Goal: Information Seeking & Learning: Check status

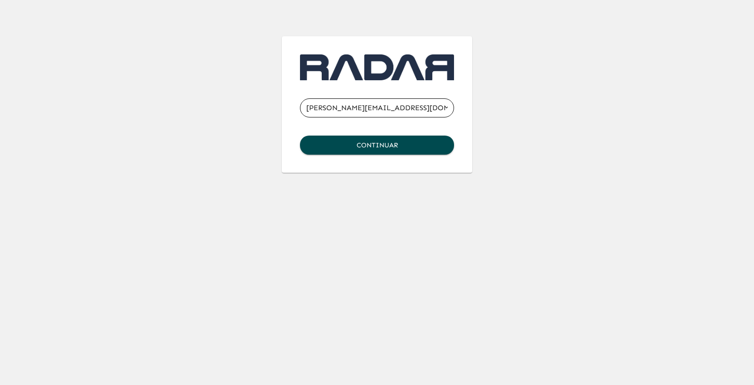
type input "carlos+inter@somosradar.com"
click button "Continuar" at bounding box center [377, 145] width 154 height 19
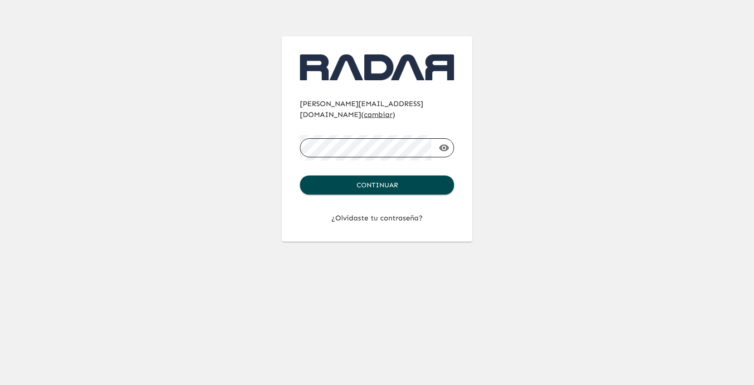
click at [300, 175] on button "Continuar" at bounding box center [377, 184] width 154 height 19
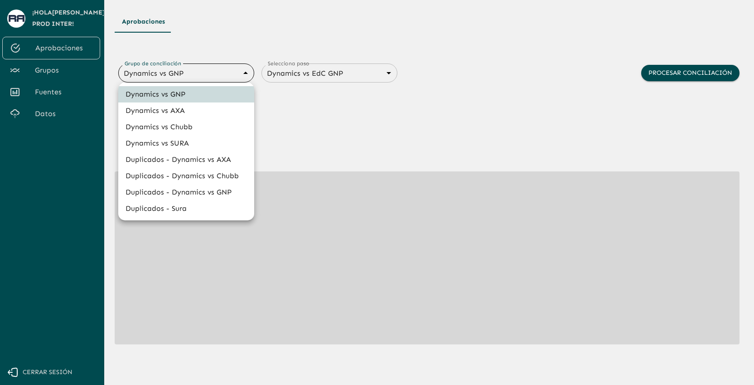
click at [164, 75] on body "Se están procesando los movimientos. Algunas acciones permanecerán deshabilitad…" at bounding box center [377, 192] width 754 height 385
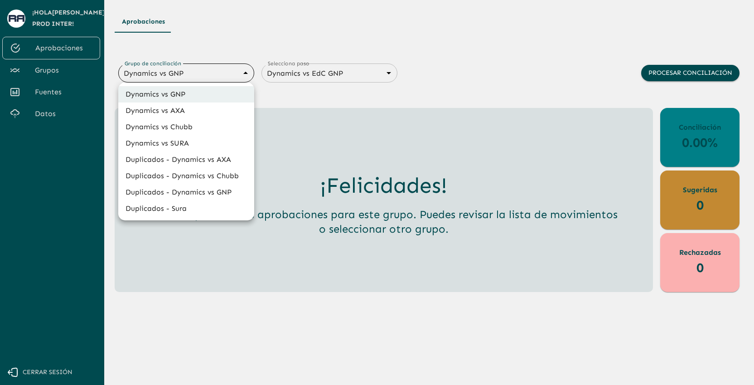
click at [326, 92] on div at bounding box center [377, 192] width 754 height 385
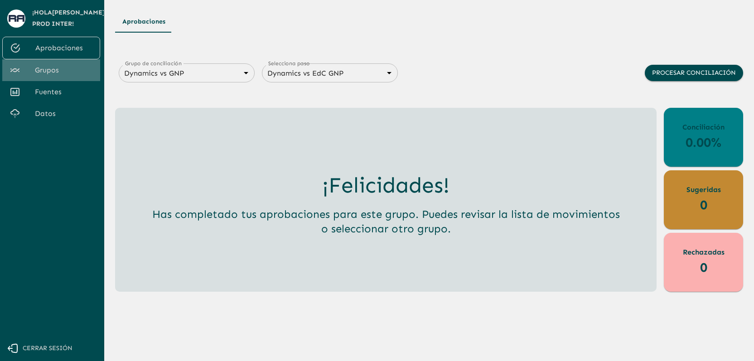
click at [66, 73] on span "Grupos" at bounding box center [64, 70] width 58 height 11
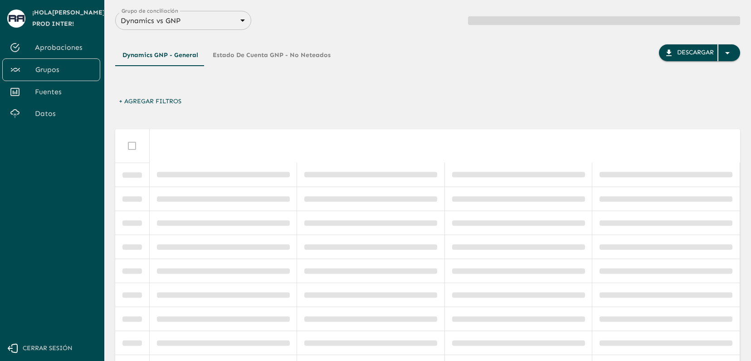
click at [234, 19] on body "Se están procesando los movimientos. Algunas acciones permanecerán deshabilitad…" at bounding box center [375, 180] width 751 height 361
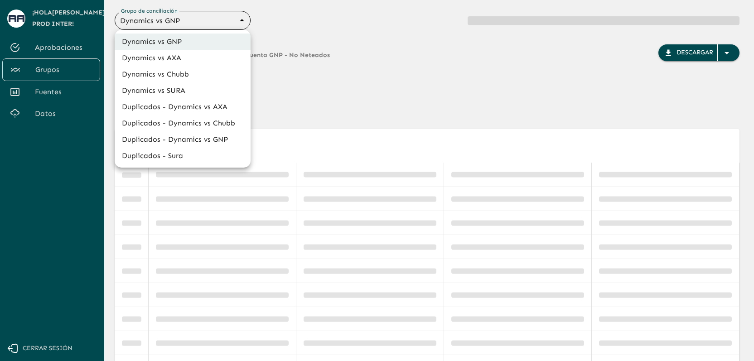
click at [193, 44] on li "Dynamics vs GNP" at bounding box center [183, 42] width 136 height 16
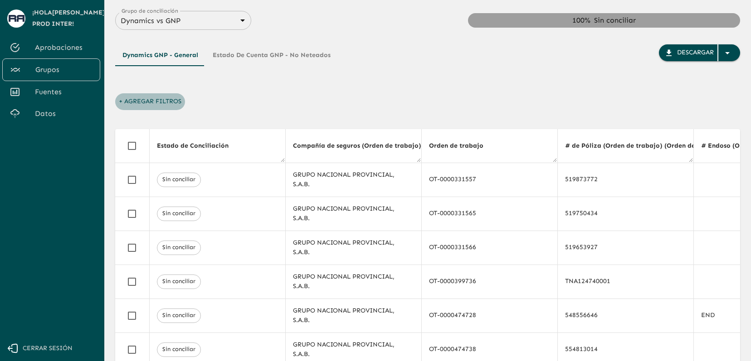
click at [168, 95] on button "+ Agregar Filtros" at bounding box center [150, 101] width 70 height 17
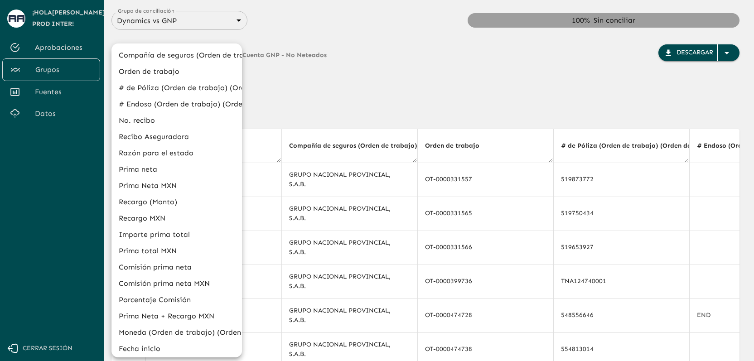
click at [171, 82] on li "# de Póliza (Orden de trabajo) (Orden de trabajo)" at bounding box center [177, 88] width 131 height 16
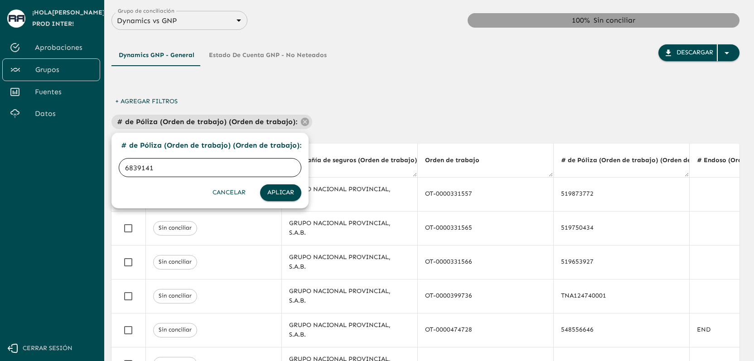
type input "68391415"
click button "Aplicar" at bounding box center [280, 193] width 41 height 17
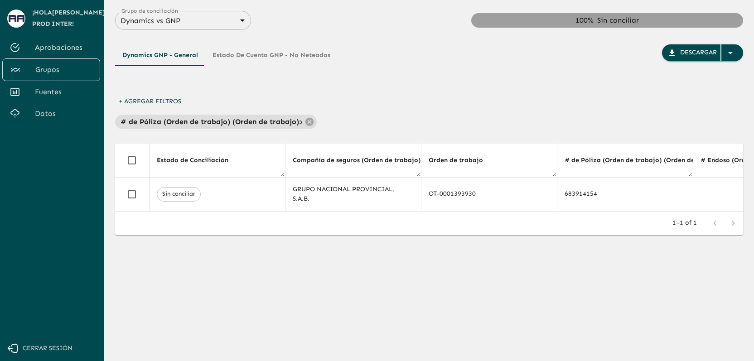
click at [281, 130] on div "Dynamics GNP - General Estado de Cuenta GNP - No Neteados Descargar + Agregar F…" at bounding box center [429, 152] width 628 height 245
click at [279, 124] on p "# de Póliza (Orden de trabajo) (Orden de trabajo) :" at bounding box center [211, 122] width 180 height 11
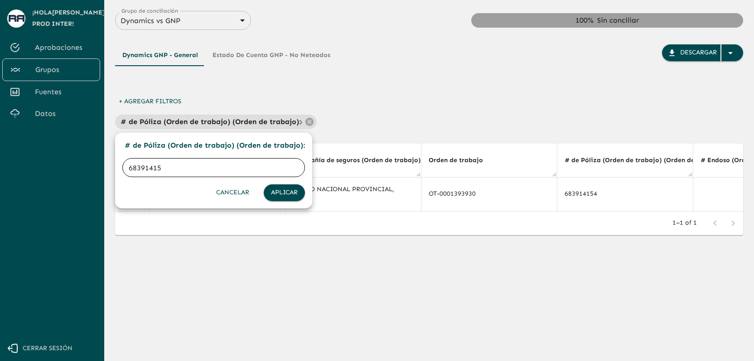
click at [210, 164] on input "68391415" at bounding box center [213, 167] width 183 height 25
click at [232, 195] on button "Cancelar" at bounding box center [233, 193] width 40 height 17
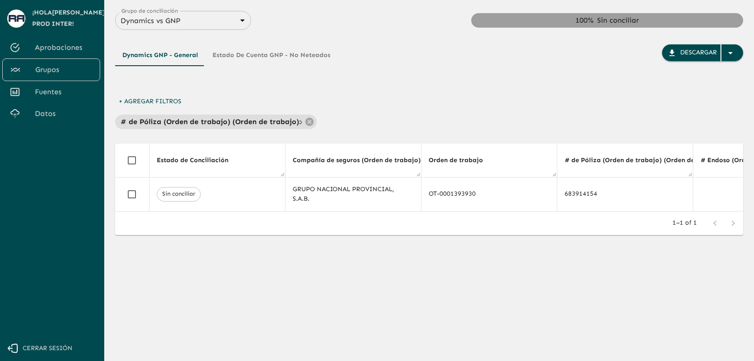
click at [242, 59] on button "Estado de Cuenta GNP - No Neteados" at bounding box center [271, 55] width 132 height 22
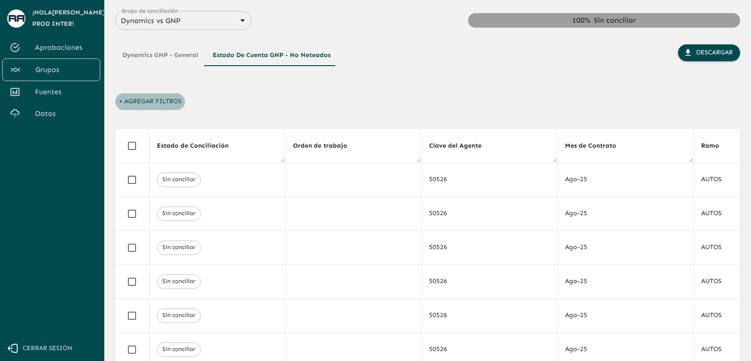
click at [163, 99] on button "+ Agregar Filtros" at bounding box center [150, 101] width 70 height 17
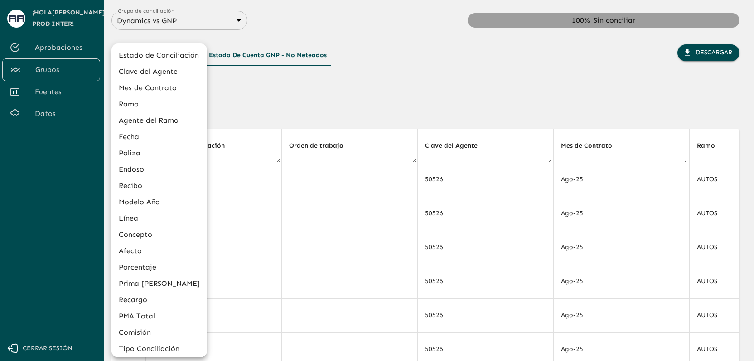
click at [157, 155] on li "Póliza" at bounding box center [160, 153] width 96 height 16
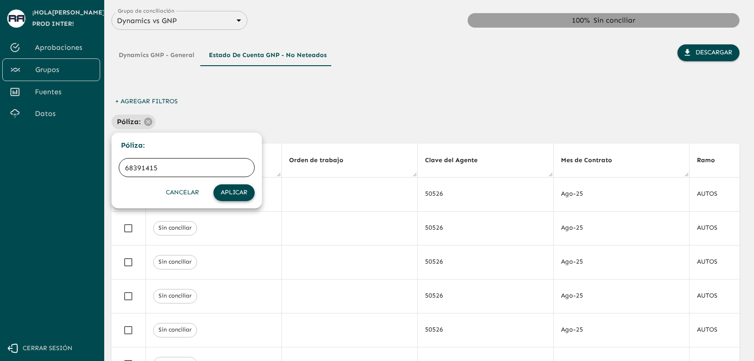
type input "68391415"
click at [237, 192] on button "Aplicar" at bounding box center [234, 193] width 41 height 17
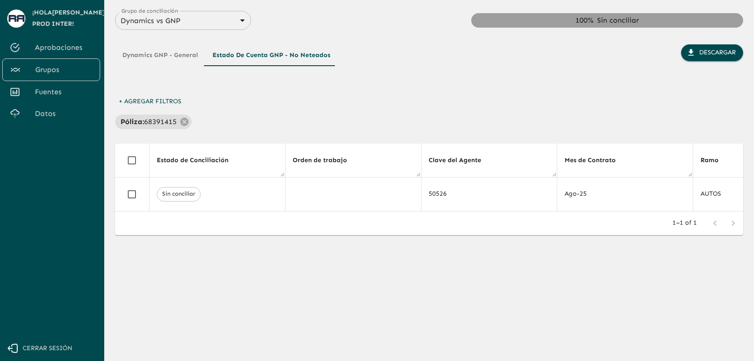
click at [287, 102] on div "+ Agregar Filtros Póliza : 68391415" at bounding box center [429, 111] width 628 height 36
click at [159, 55] on button "Dynamics GNP - General" at bounding box center [160, 55] width 90 height 22
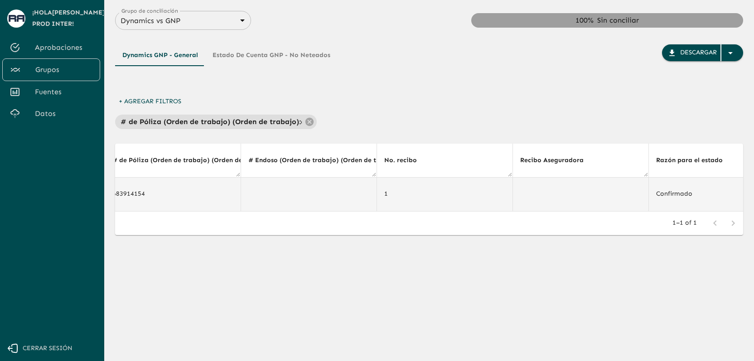
scroll to position [0, 458]
click at [326, 197] on td at bounding box center [303, 194] width 136 height 34
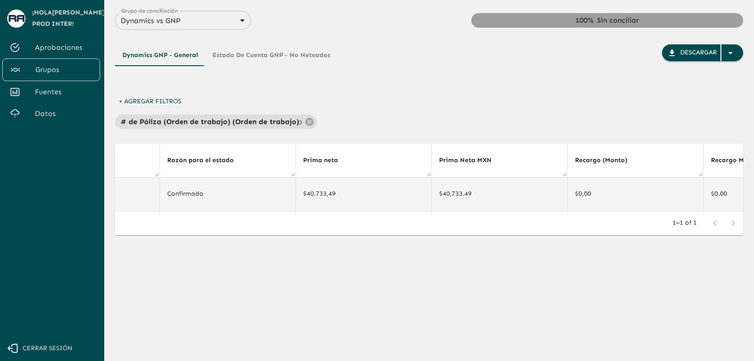
scroll to position [0, 943]
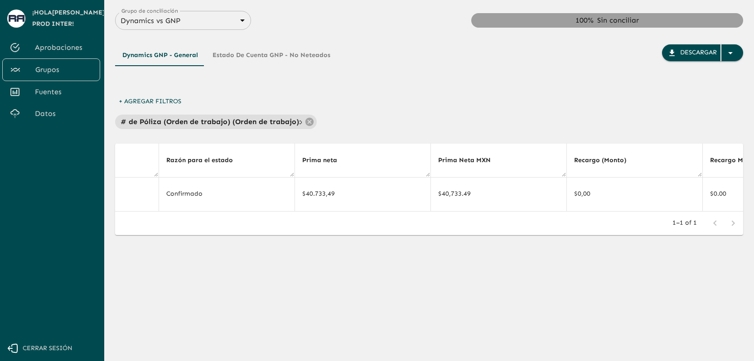
click at [274, 53] on button "Estado de Cuenta GNP - No Neteados" at bounding box center [271, 55] width 132 height 22
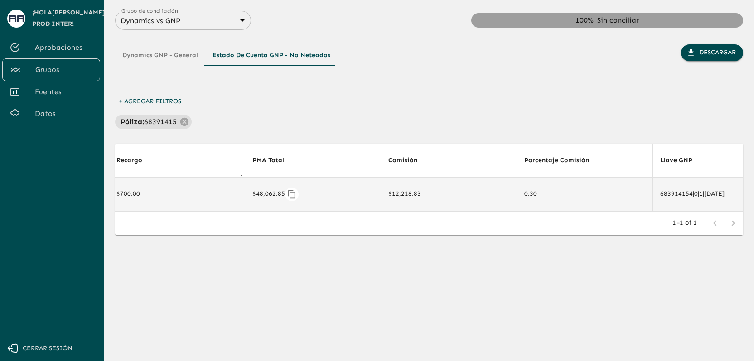
scroll to position [0, 2627]
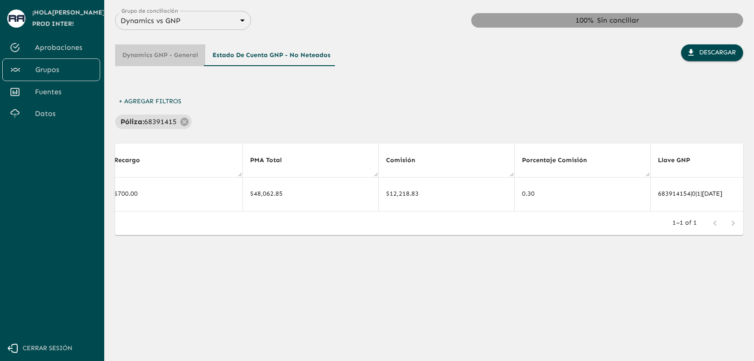
click at [175, 53] on button "Dynamics GNP - General" at bounding box center [160, 55] width 90 height 22
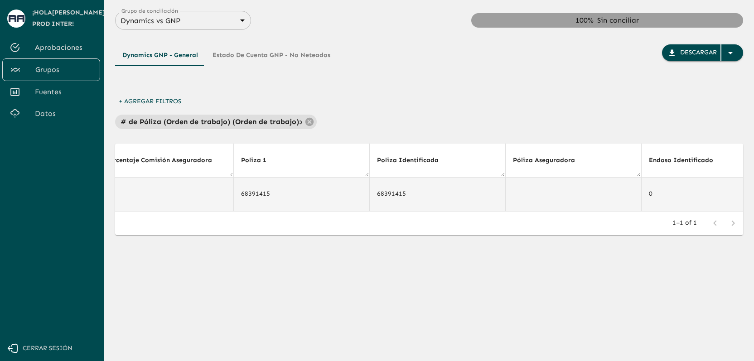
scroll to position [0, 3694]
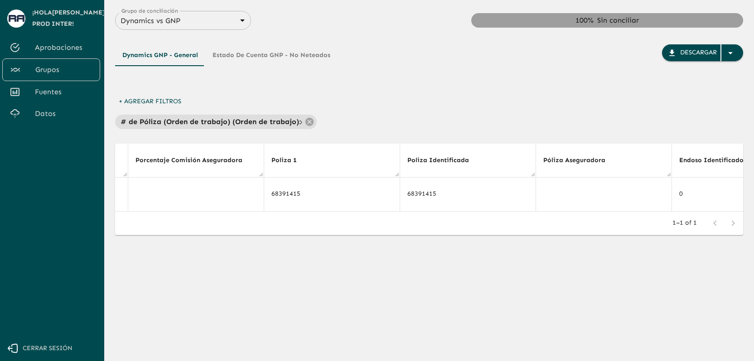
click at [298, 53] on button "Estado de Cuenta GNP - No Neteados" at bounding box center [271, 55] width 132 height 22
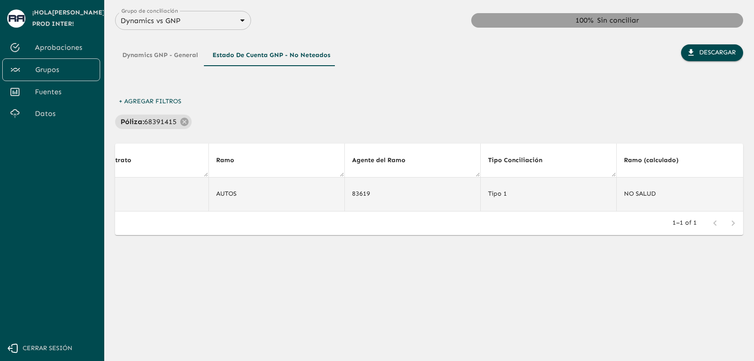
scroll to position [0, 575]
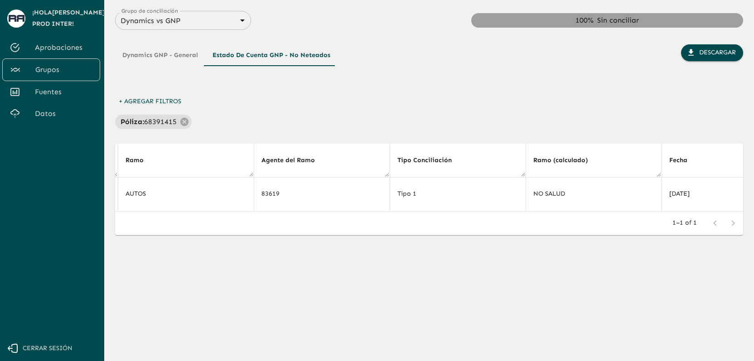
click at [402, 69] on div "Dynamics GNP - General Estado de Cuenta GNP - No Neteados Descargar" at bounding box center [429, 68] width 628 height 49
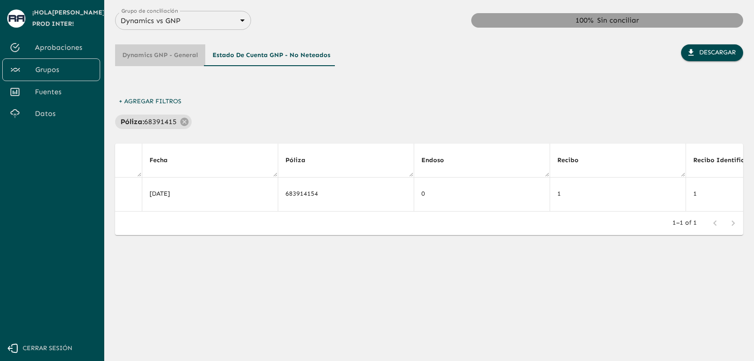
click at [166, 56] on button "Dynamics GNP - General" at bounding box center [160, 55] width 90 height 22
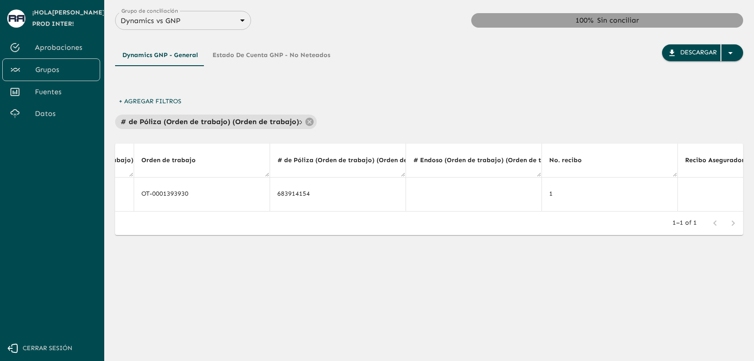
scroll to position [0, 3953]
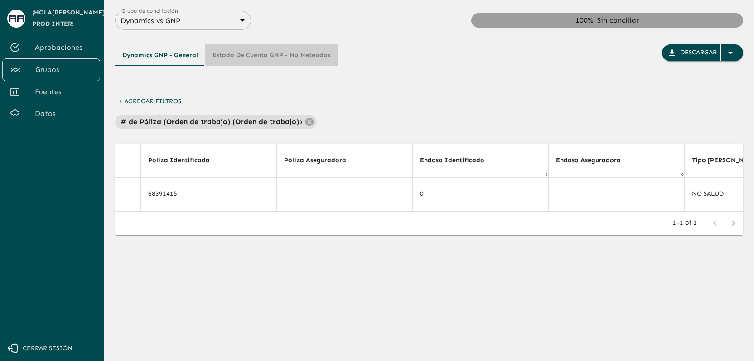
click at [293, 63] on button "Estado de Cuenta GNP - No Neteados" at bounding box center [271, 55] width 132 height 22
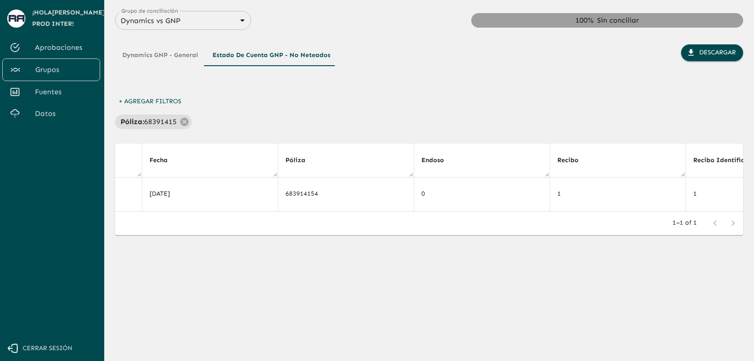
click at [170, 59] on button "Dynamics GNP - General" at bounding box center [160, 55] width 90 height 22
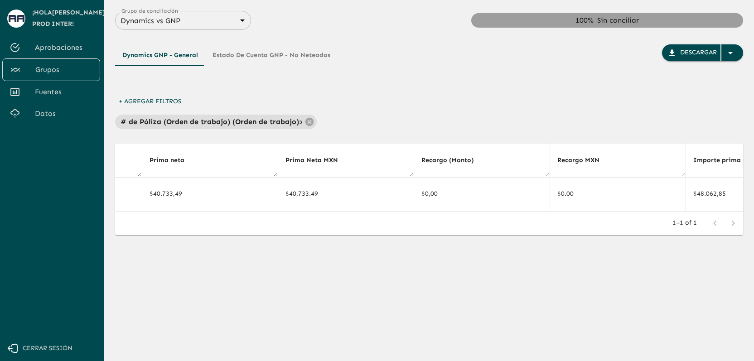
scroll to position [0, 3953]
click at [269, 61] on button "Estado de Cuenta GNP - No Neteados" at bounding box center [271, 55] width 132 height 22
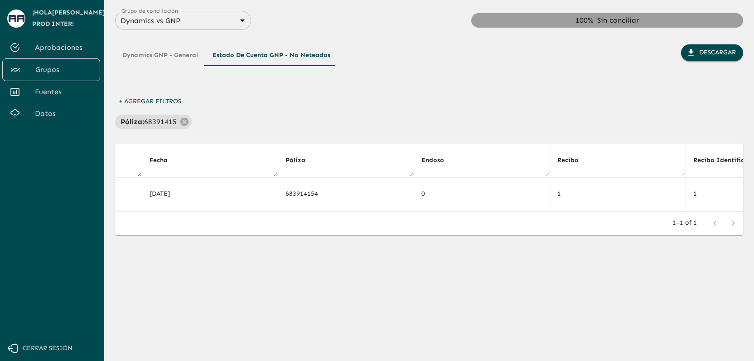
click at [444, 125] on div "Póliza : 68391415" at bounding box center [429, 122] width 628 height 15
click at [177, 56] on button "Dynamics GNP - General" at bounding box center [160, 55] width 90 height 22
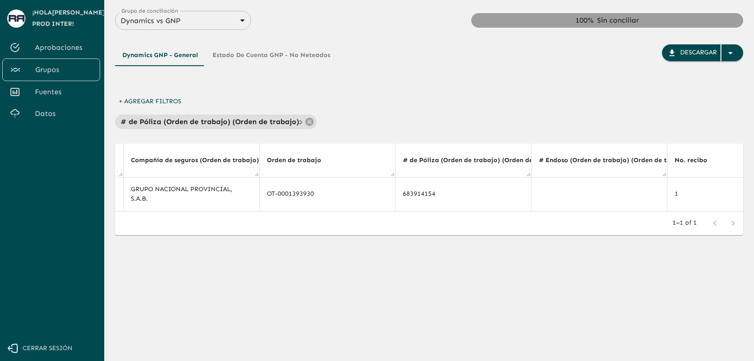
scroll to position [0, 3546]
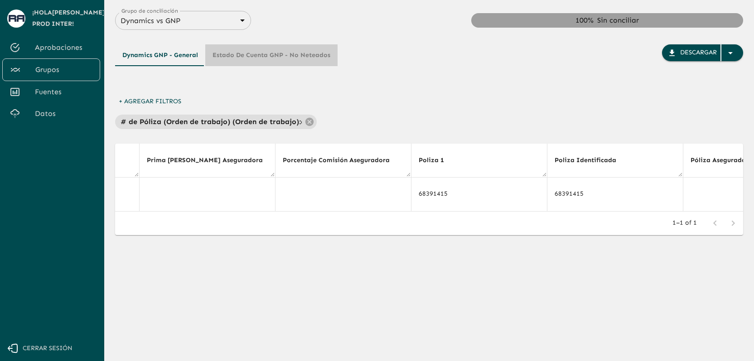
click at [302, 49] on button "Estado de Cuenta GNP - No Neteados" at bounding box center [271, 55] width 132 height 22
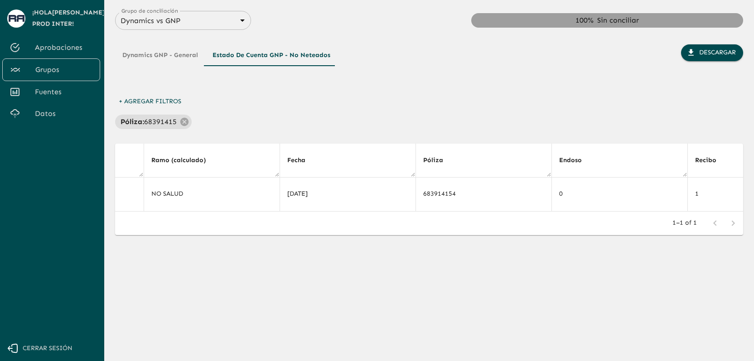
click at [295, 51] on button "Estado de Cuenta GNP - No Neteados" at bounding box center [271, 55] width 132 height 22
click at [187, 56] on button "Dynamics GNP - General" at bounding box center [160, 55] width 90 height 22
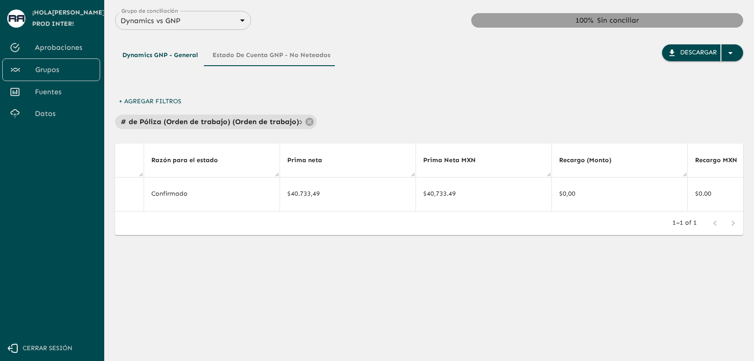
scroll to position [0, 3546]
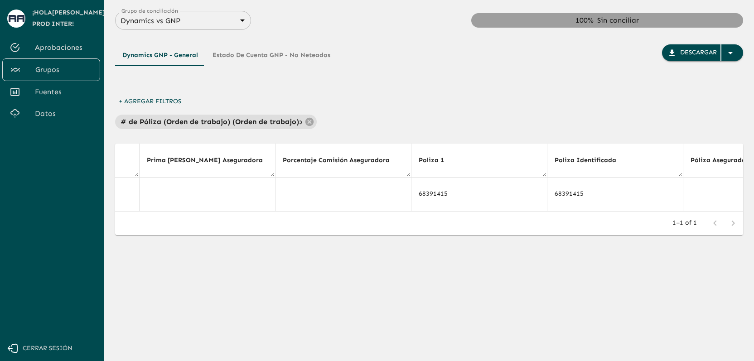
click at [269, 53] on button "Estado de Cuenta GNP - No Neteados" at bounding box center [271, 55] width 132 height 22
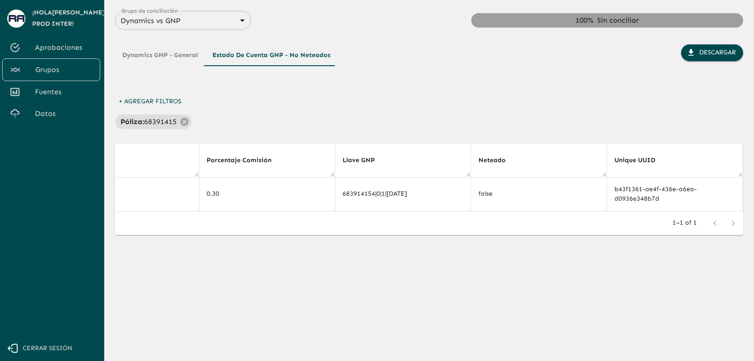
scroll to position [0, 958]
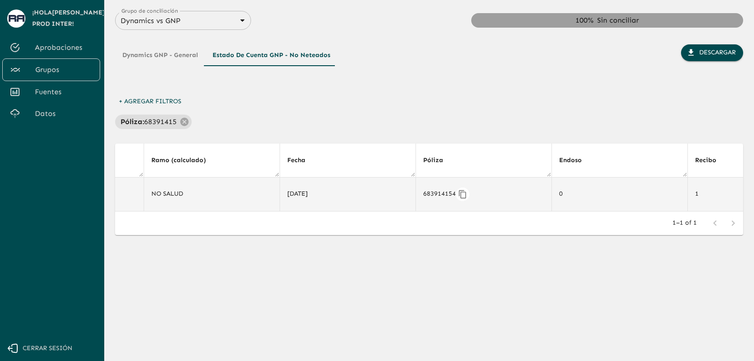
click at [445, 196] on div "683914154" at bounding box center [483, 195] width 121 height 14
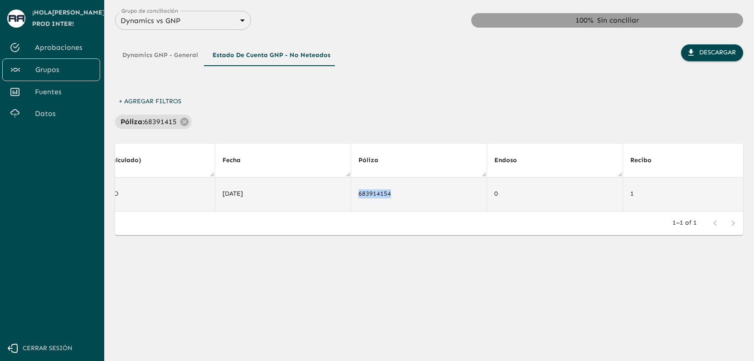
scroll to position [0, 1028]
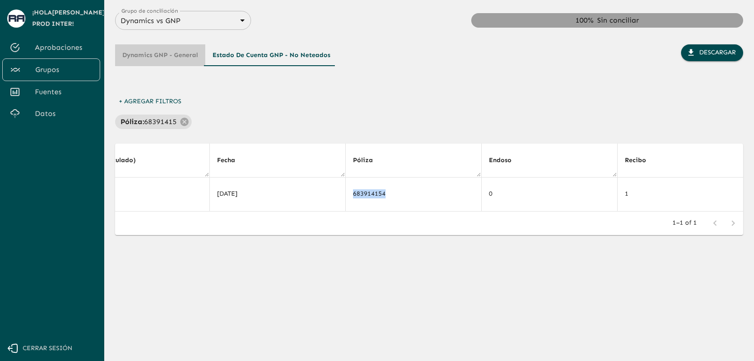
click at [178, 54] on button "Dynamics GNP - General" at bounding box center [160, 55] width 90 height 22
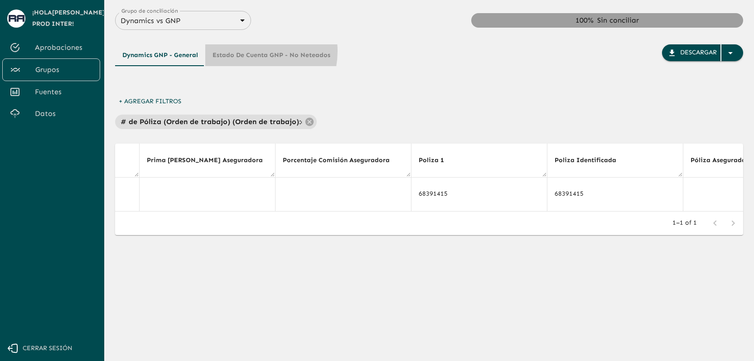
click at [250, 51] on button "Estado de Cuenta GNP - No Neteados" at bounding box center [271, 55] width 132 height 22
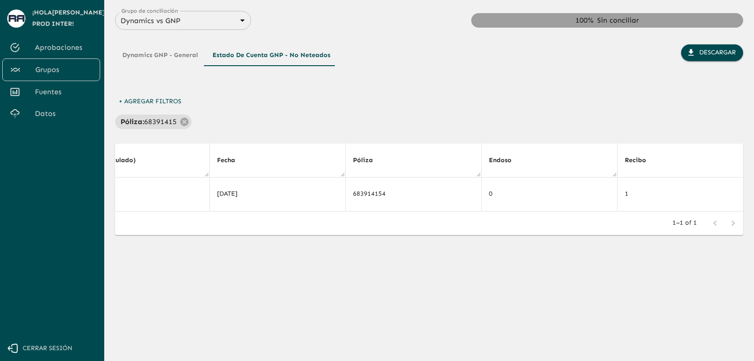
click at [52, 90] on span "Fuentes" at bounding box center [64, 92] width 58 height 11
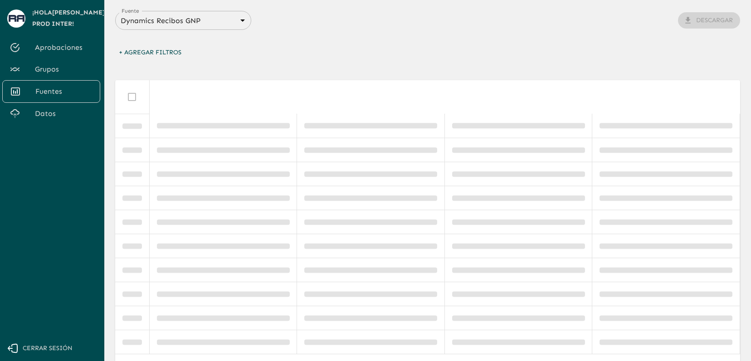
click at [58, 69] on span "Grupos" at bounding box center [64, 69] width 58 height 11
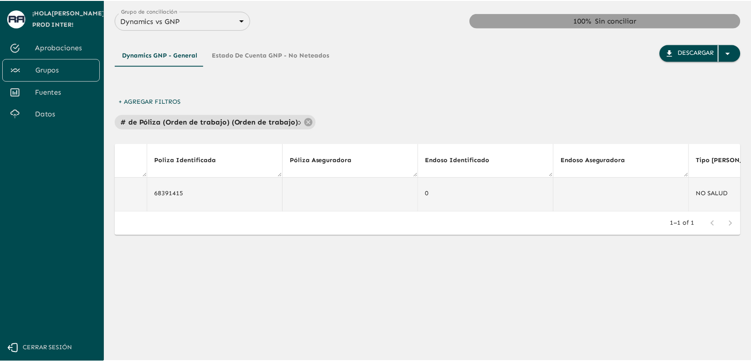
scroll to position [0, 3949]
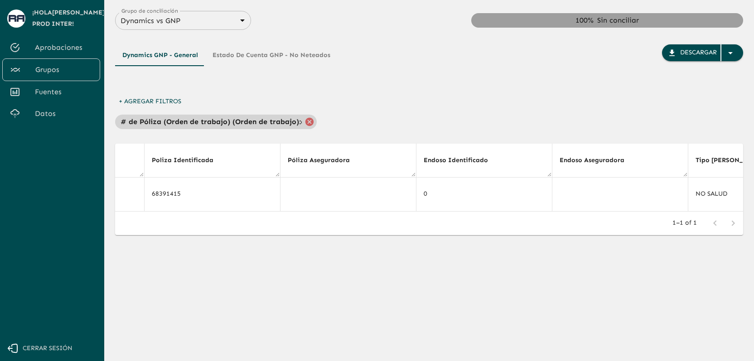
click at [311, 121] on icon at bounding box center [310, 121] width 8 height 8
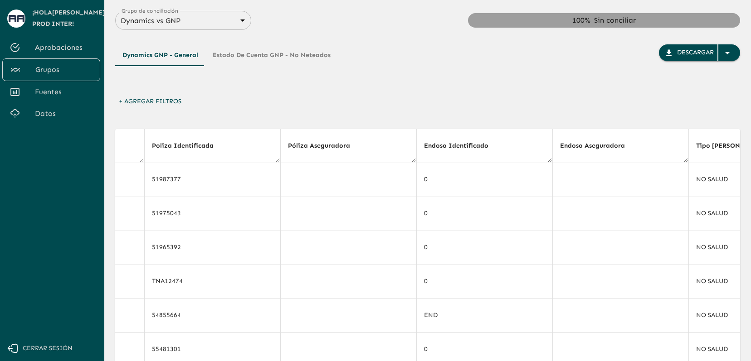
click at [167, 105] on button "+ Agregar Filtros" at bounding box center [150, 101] width 70 height 17
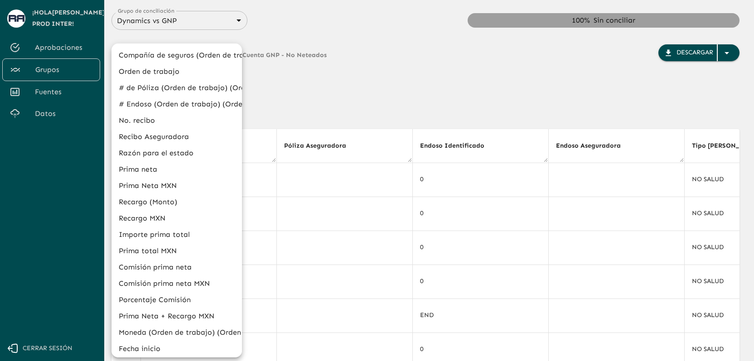
click at [174, 90] on li "# de Póliza (Orden de trabajo) (Orden de trabajo)" at bounding box center [177, 88] width 131 height 16
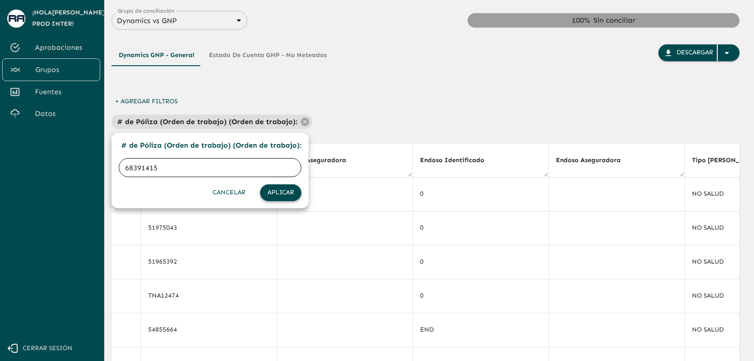
type input "68391415"
click at [290, 198] on button "Aplicar" at bounding box center [280, 193] width 41 height 17
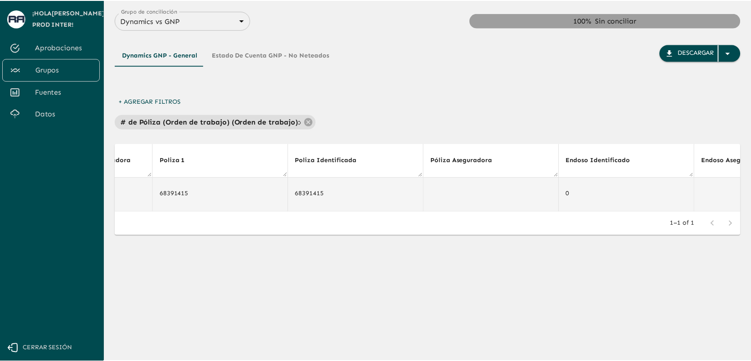
scroll to position [0, 3783]
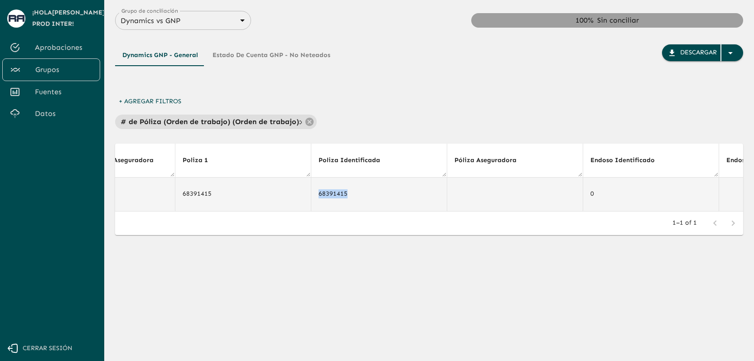
drag, startPoint x: 345, startPoint y: 194, endPoint x: 309, endPoint y: 192, distance: 35.8
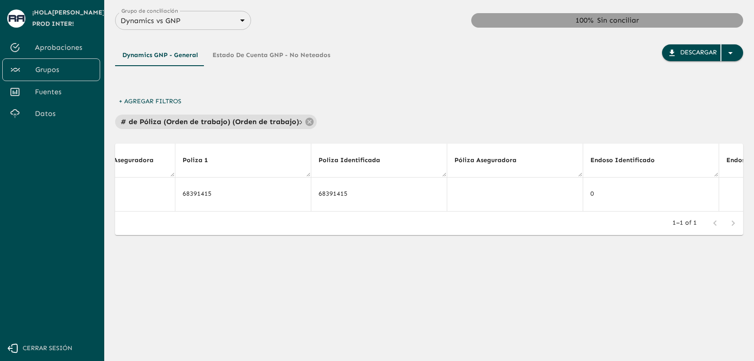
click at [369, 95] on div "+ Agregar Filtros # de Póliza (Orden de trabajo) (Orden de trabajo) : 68391415" at bounding box center [429, 111] width 628 height 36
click at [311, 122] on icon at bounding box center [310, 121] width 8 height 8
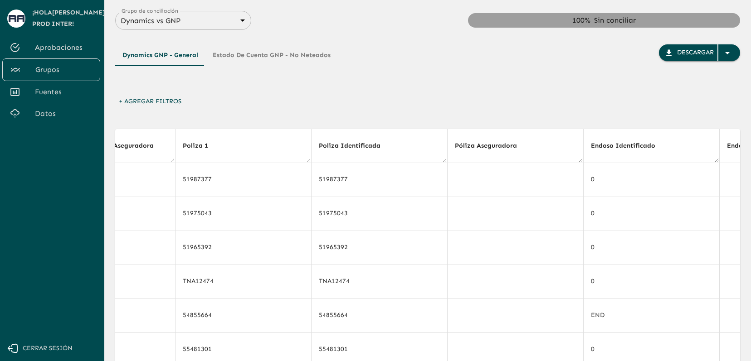
click at [168, 99] on button "+ Agregar Filtros" at bounding box center [150, 101] width 70 height 17
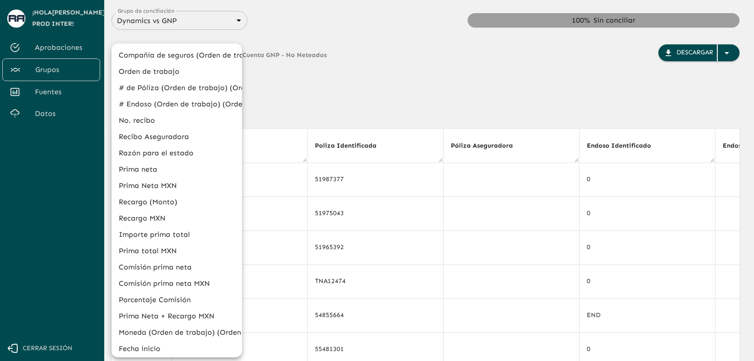
click at [286, 83] on div at bounding box center [377, 180] width 754 height 361
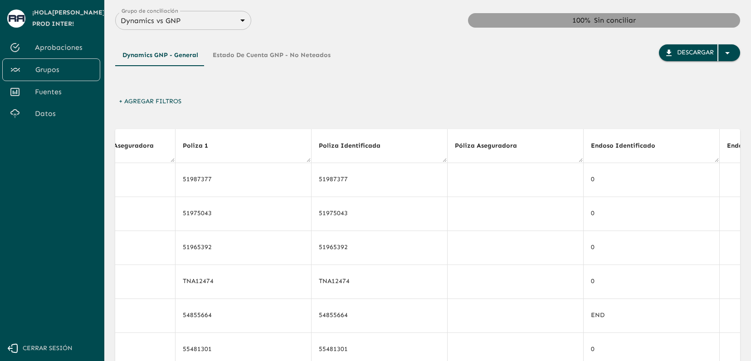
click at [164, 102] on button "+ Agregar Filtros" at bounding box center [150, 101] width 70 height 17
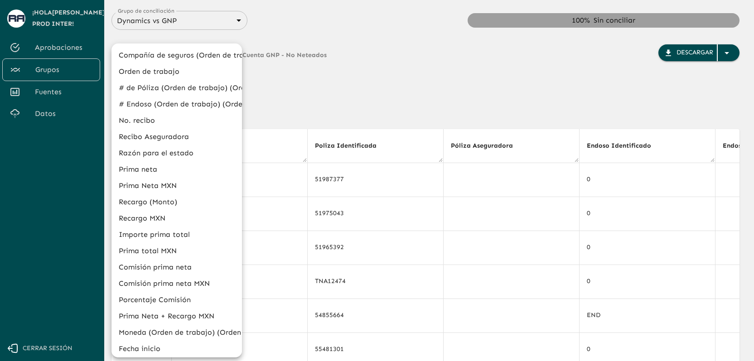
click at [321, 89] on div at bounding box center [377, 180] width 754 height 361
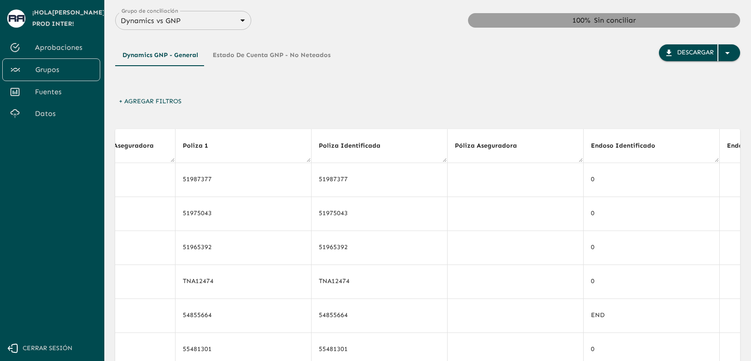
click at [181, 62] on button "Dynamics GNP - General" at bounding box center [160, 55] width 90 height 22
click at [63, 68] on span "Grupos" at bounding box center [63, 69] width 57 height 11
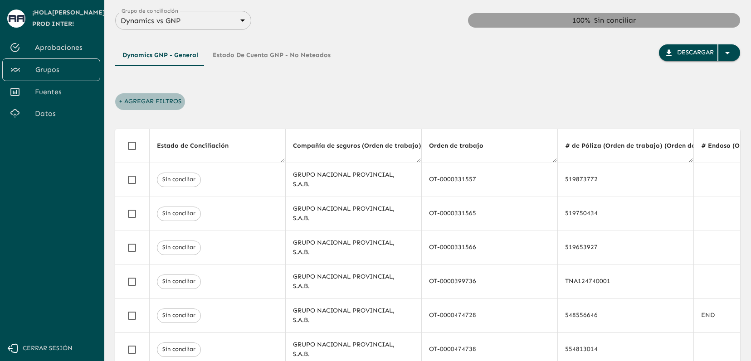
click at [161, 101] on button "+ Agregar Filtros" at bounding box center [150, 101] width 70 height 17
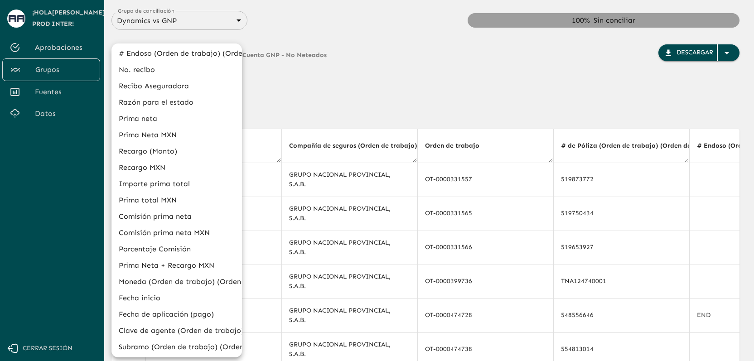
scroll to position [297, 0]
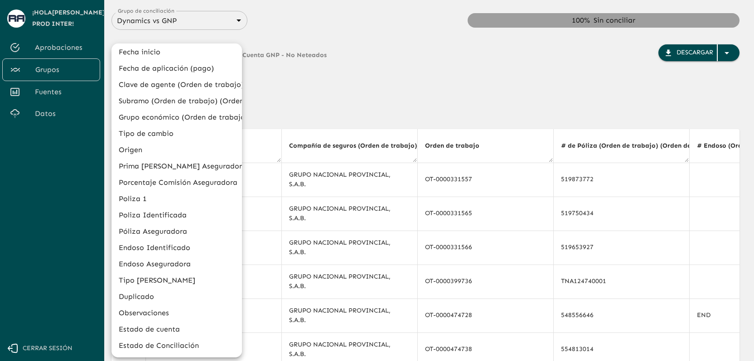
click at [179, 345] on li "Estado de Conciliación" at bounding box center [177, 346] width 131 height 16
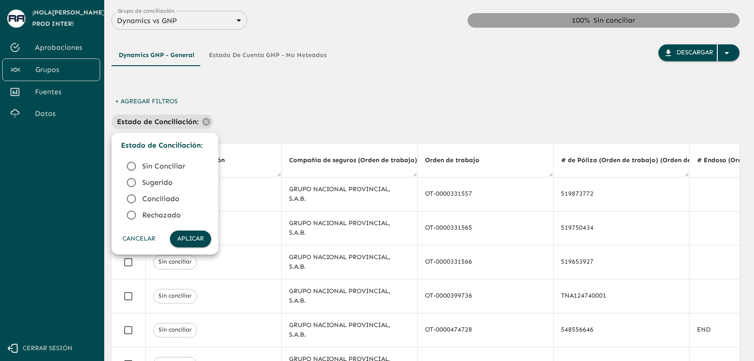
click at [162, 196] on span "Conciliado" at bounding box center [173, 199] width 62 height 11
click at [195, 238] on button "Aplicar" at bounding box center [190, 239] width 41 height 17
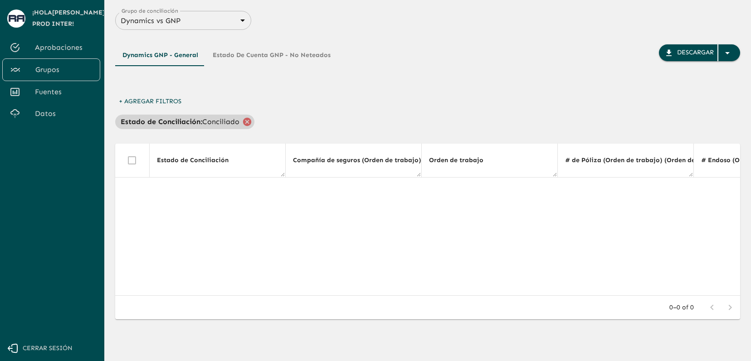
click at [243, 120] on icon at bounding box center [247, 121] width 8 height 8
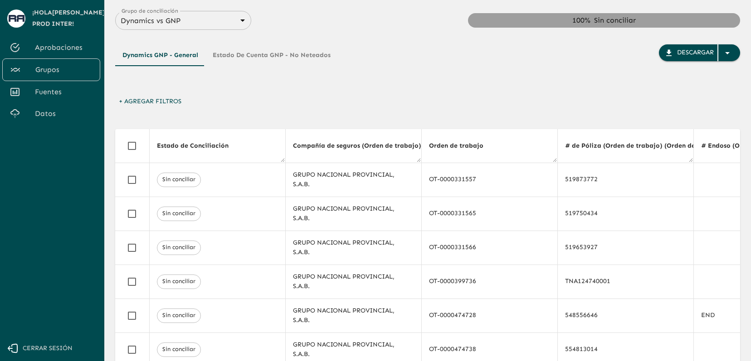
click at [260, 66] on button "Estado de Cuenta GNP - No Neteados" at bounding box center [271, 55] width 132 height 22
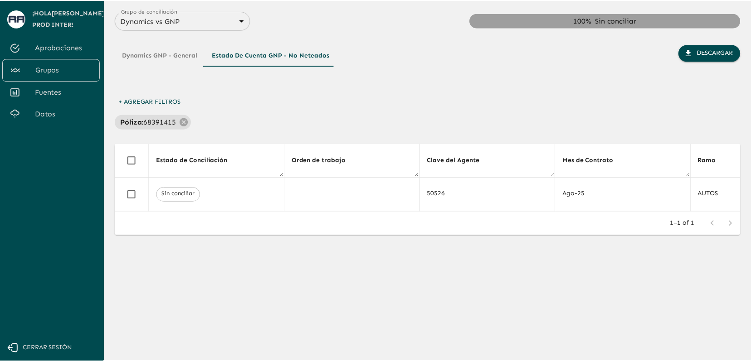
scroll to position [0, 1028]
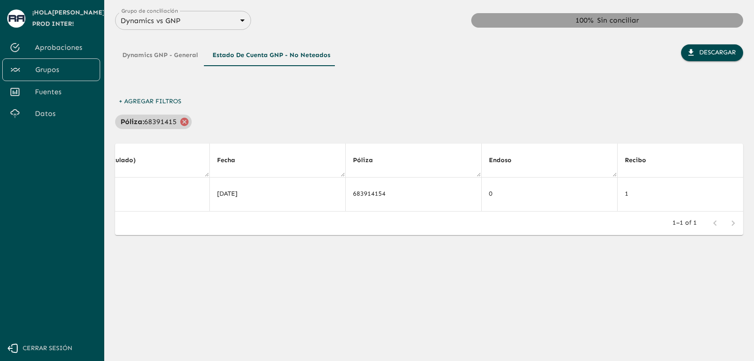
click at [185, 123] on icon at bounding box center [185, 122] width 10 height 10
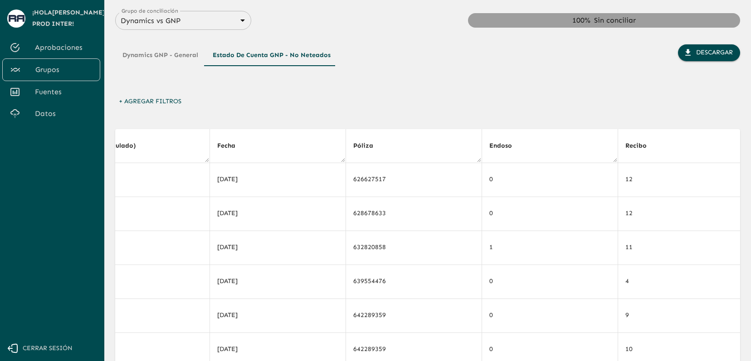
click at [184, 59] on button "Dynamics GNP - General" at bounding box center [160, 55] width 90 height 22
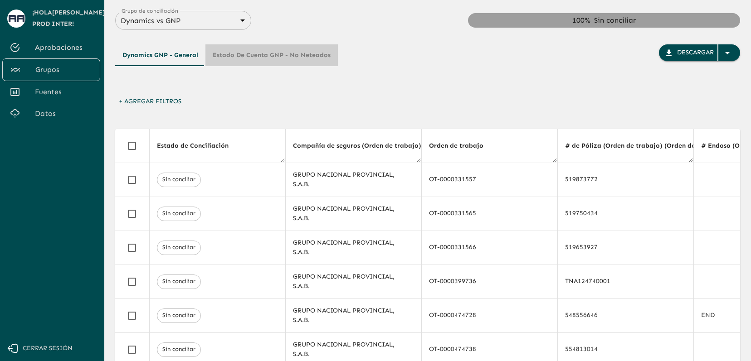
click at [288, 52] on button "Estado de Cuenta GNP - No Neteados" at bounding box center [271, 55] width 132 height 22
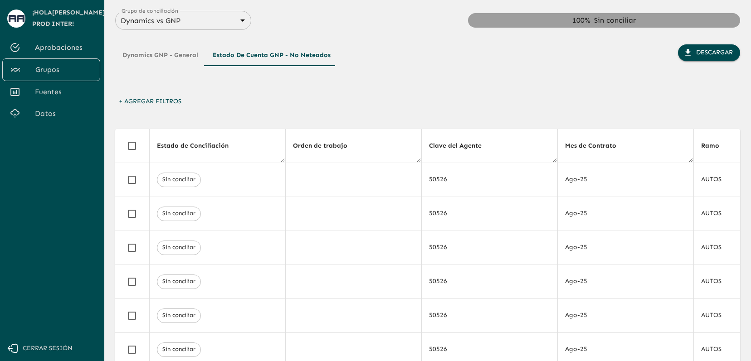
scroll to position [0, 1028]
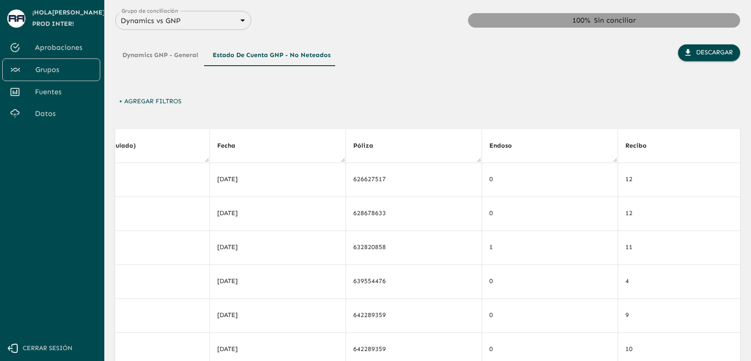
click at [182, 53] on button "Dynamics GNP - General" at bounding box center [160, 55] width 90 height 22
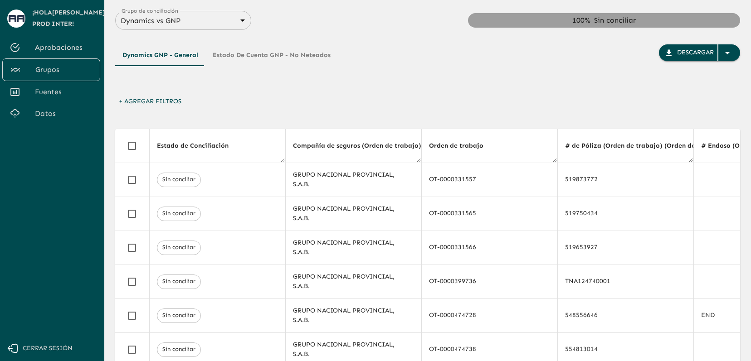
click at [302, 83] on div "Dynamics GNP - General Estado de Cuenta GNP - No Neteados" at bounding box center [226, 68] width 223 height 49
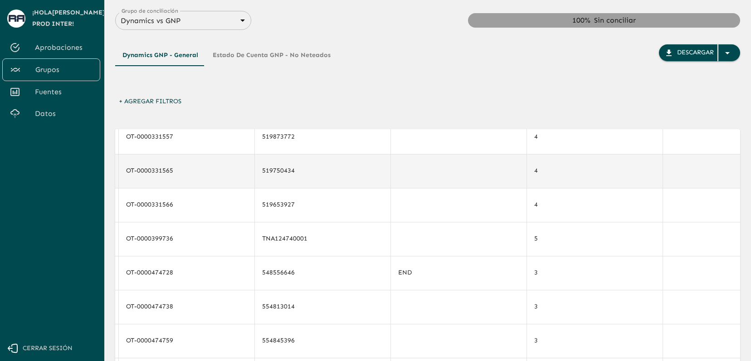
scroll to position [69, 303]
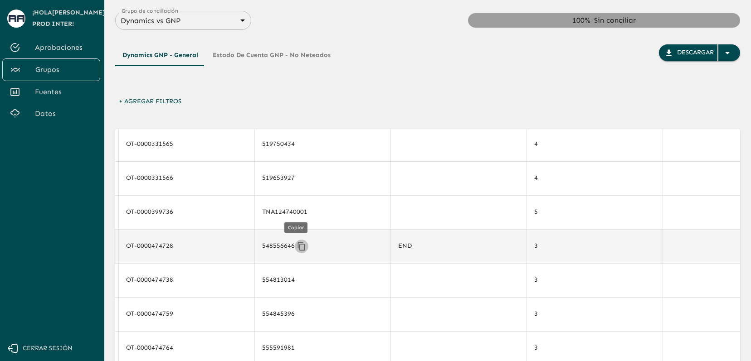
click at [297, 247] on icon "Copiar" at bounding box center [301, 246] width 9 height 9
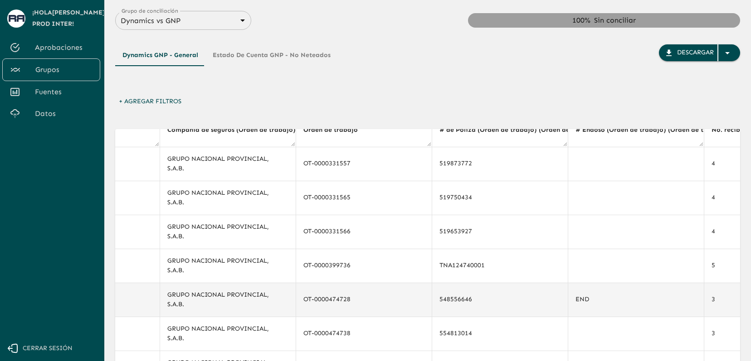
scroll to position [15, 126]
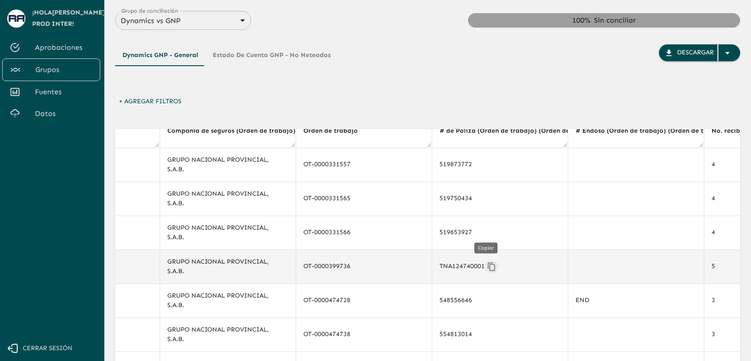
click at [487, 268] on icon "Copiar" at bounding box center [490, 267] width 7 height 8
click at [161, 101] on button "+ Agregar Filtros" at bounding box center [150, 101] width 70 height 17
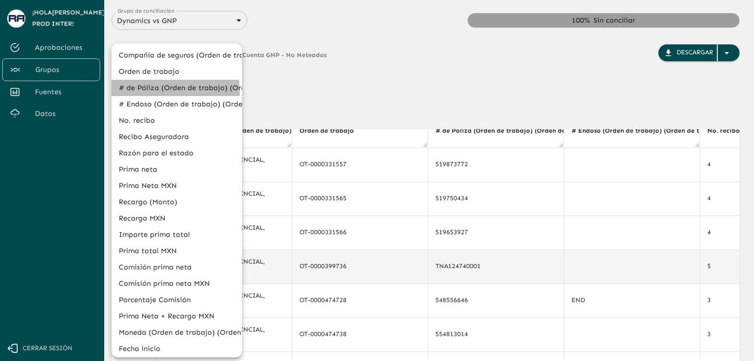
click at [156, 91] on li "# de Póliza (Orden de trabajo) (Orden de trabajo)" at bounding box center [177, 88] width 131 height 16
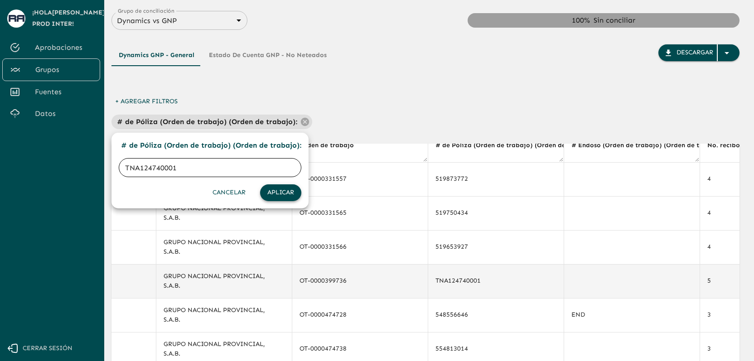
type input "TNA124740001"
click at [277, 193] on button "Aplicar" at bounding box center [280, 193] width 41 height 17
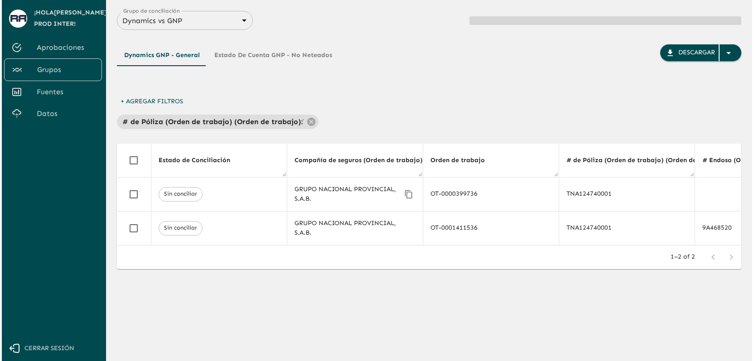
scroll to position [0, 126]
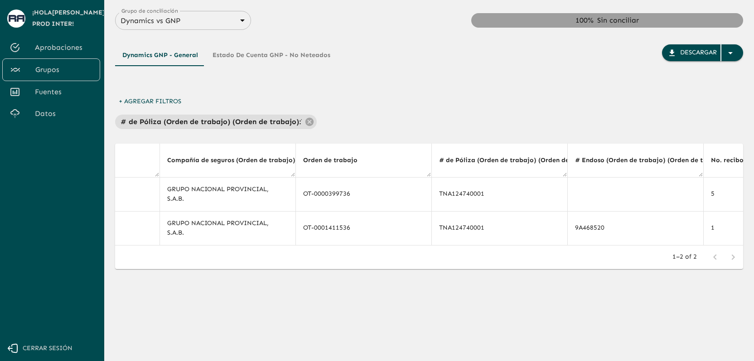
click at [428, 82] on div "Dynamics GNP - General Estado de Cuenta GNP - No Neteados Descargar" at bounding box center [429, 68] width 628 height 49
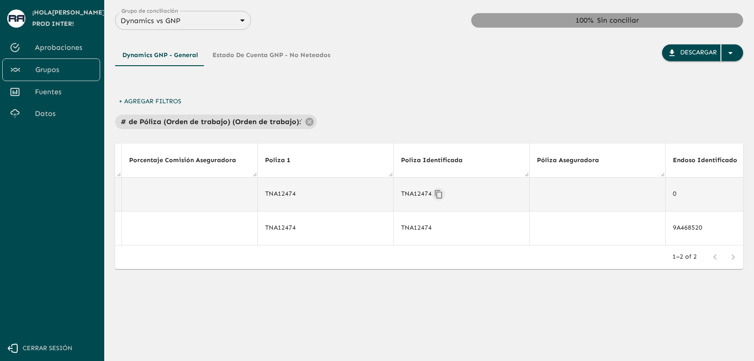
click at [437, 191] on icon "Copiar" at bounding box center [438, 194] width 7 height 8
drag, startPoint x: 401, startPoint y: 196, endPoint x: 378, endPoint y: 298, distance: 104.6
click at [378, 298] on div "Dynamics GNP - General Estado de Cuenta GNP - No Neteados Descargar + Agregar F…" at bounding box center [429, 169] width 628 height 279
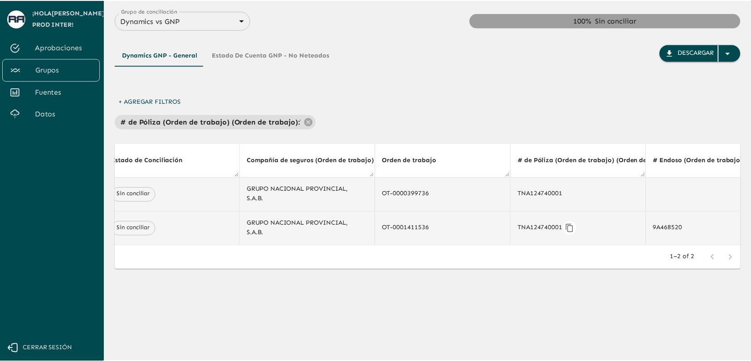
scroll to position [0, 0]
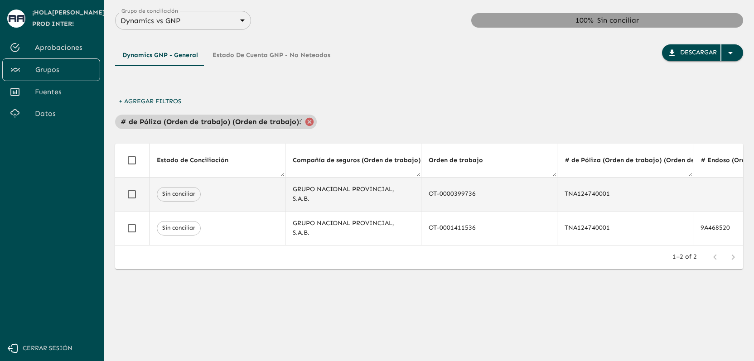
click at [311, 119] on icon at bounding box center [310, 121] width 8 height 8
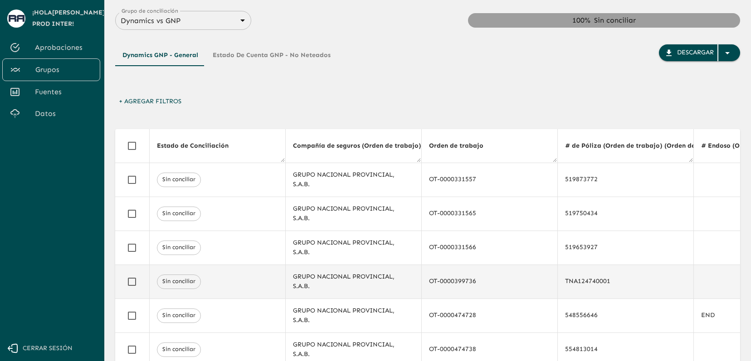
click at [331, 35] on div "Dynamics GNP - General Estado de Cuenta GNP - No Neteados Descargar" at bounding box center [427, 61] width 625 height 63
click at [366, 106] on div "+ Agregar Filtros" at bounding box center [427, 103] width 625 height 21
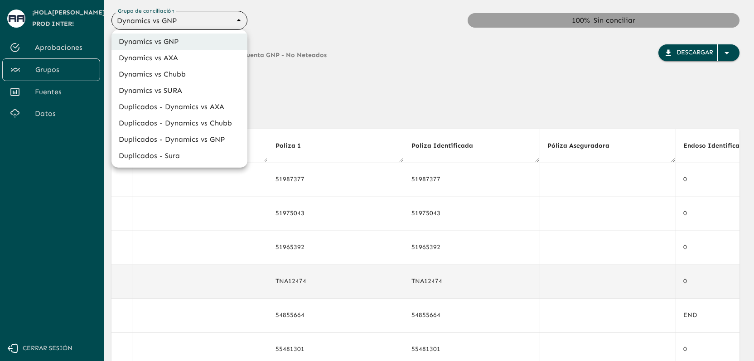
click at [204, 24] on body "Se están procesando los movimientos. Algunas acciones permanecerán deshabilitad…" at bounding box center [377, 180] width 754 height 361
click at [299, 91] on div at bounding box center [377, 180] width 754 height 361
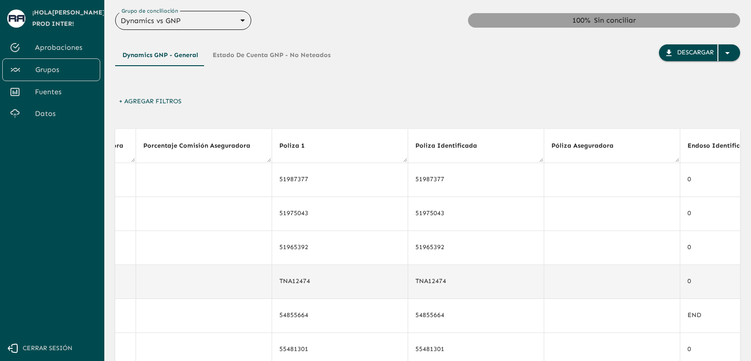
click at [208, 77] on div "Dynamics GNP - General Estado de Cuenta GNP - No Neteados" at bounding box center [226, 68] width 223 height 49
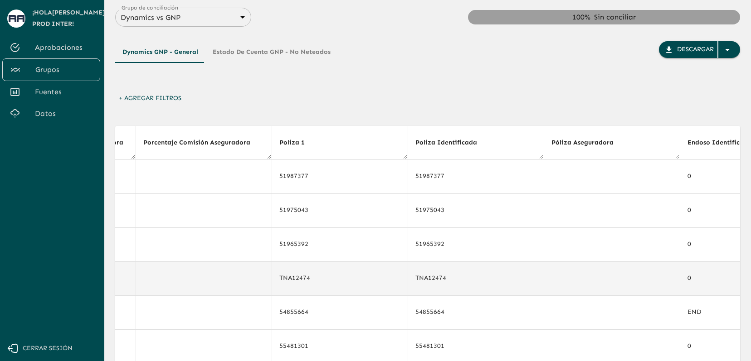
scroll to position [0, 0]
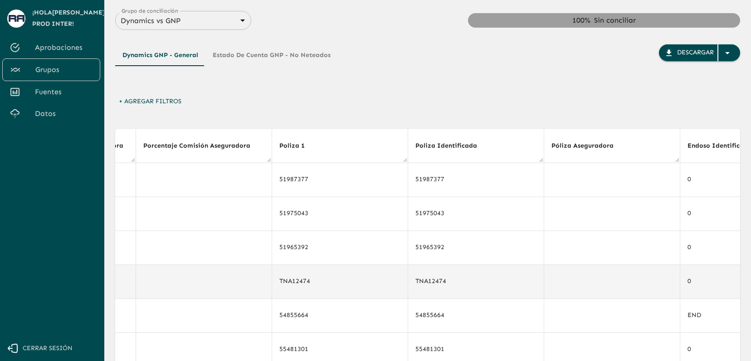
click at [396, 103] on div "+ Agregar Filtros" at bounding box center [427, 103] width 625 height 21
click at [449, 282] on icon "Copiar" at bounding box center [452, 281] width 9 height 9
click at [488, 102] on div "+ Agregar Filtros" at bounding box center [427, 103] width 625 height 21
click at [419, 111] on div "+ Agregar Filtros" at bounding box center [427, 103] width 625 height 21
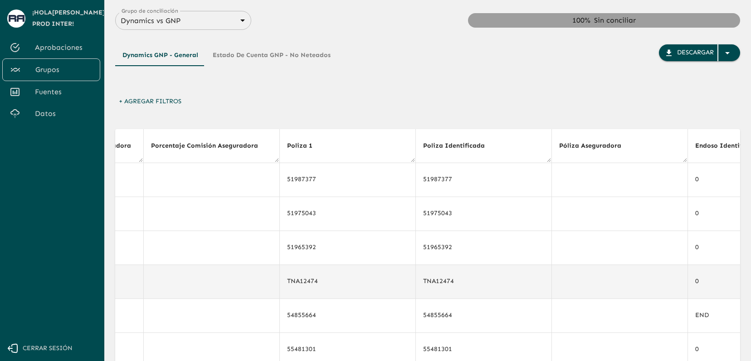
click at [445, 71] on div "Dynamics GNP - General Estado de Cuenta GNP - No Neteados Descargar" at bounding box center [427, 68] width 625 height 49
click at [416, 121] on div "Dynamics GNP - General Estado de Cuenta GNP - No Neteados Descargar + Agregar F…" at bounding box center [427, 270] width 625 height 480
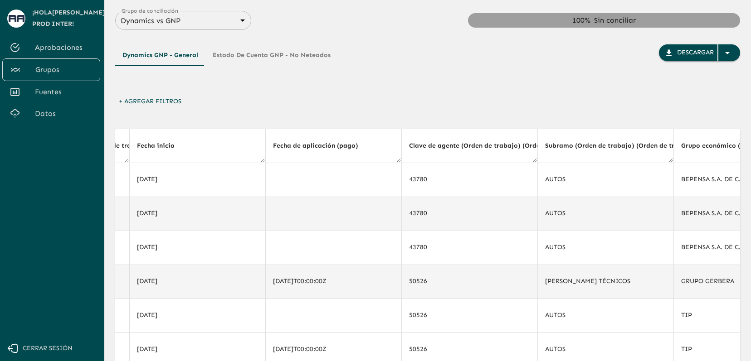
scroll to position [0, 2608]
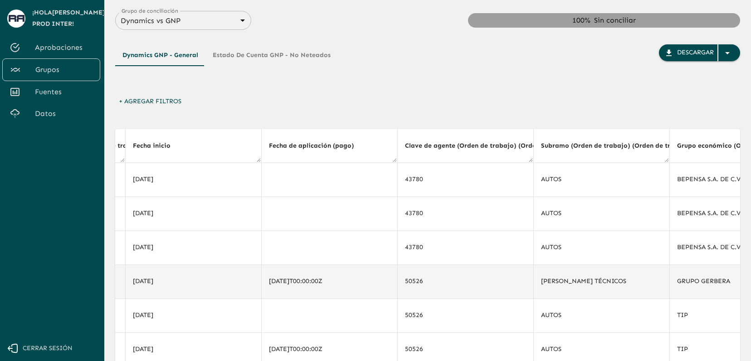
click at [467, 79] on div "Dynamics GNP - General Estado de Cuenta GNP - No Neteados Descargar" at bounding box center [427, 68] width 625 height 49
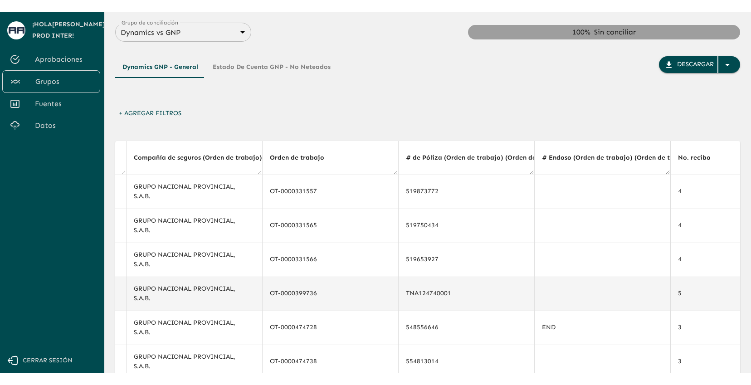
scroll to position [0, 3686]
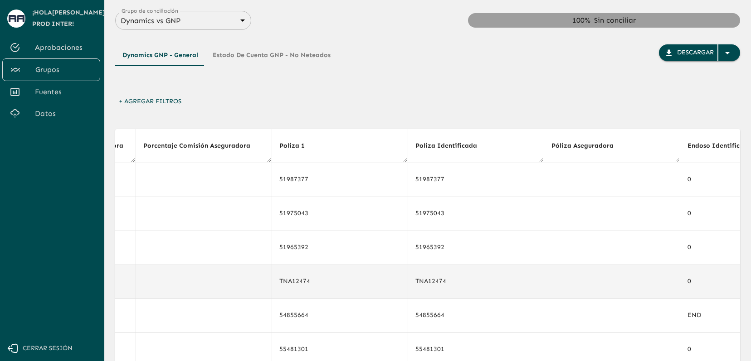
click at [469, 100] on div "+ Agregar Filtros" at bounding box center [427, 103] width 625 height 21
click at [339, 101] on div "+ Agregar Filtros" at bounding box center [427, 103] width 625 height 21
click at [393, 91] on div "Dynamics GNP - General Estado de Cuenta GNP - No Neteados Descargar" at bounding box center [427, 68] width 625 height 49
click at [390, 92] on div "Dynamics GNP - General Estado de Cuenta GNP - No Neteados Descargar" at bounding box center [427, 68] width 625 height 49
click at [337, 83] on div "Dynamics GNP - General Estado de Cuenta GNP - No Neteados Descargar" at bounding box center [427, 68] width 625 height 49
